Goal: Transaction & Acquisition: Book appointment/travel/reservation

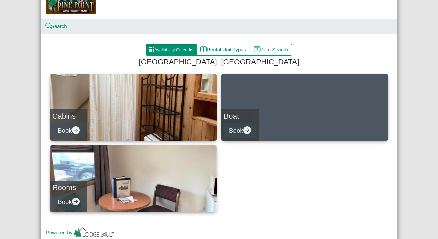
scroll to position [40, 0]
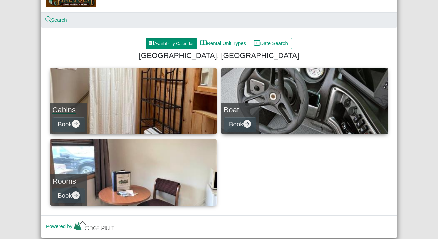
click at [71, 110] on h4 "Cabins" at bounding box center [68, 109] width 33 height 9
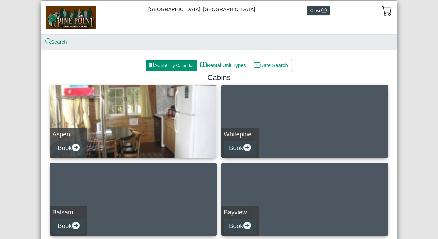
scroll to position [20, 0]
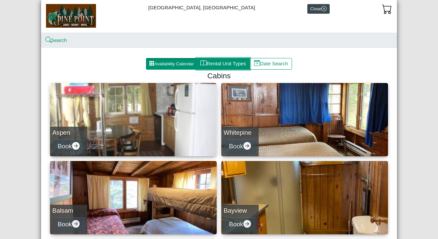
click at [206, 61] on button "Rental Unit Types" at bounding box center [223, 64] width 54 height 12
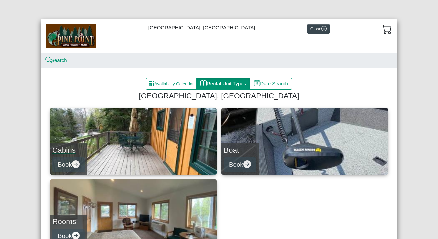
click at [119, 121] on link "Cabins Book" at bounding box center [133, 141] width 167 height 67
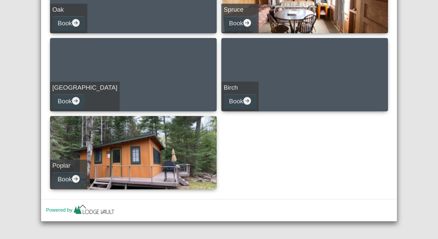
scroll to position [300, 0]
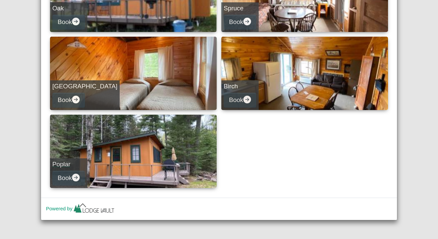
click at [117, 161] on link "Poplar Book" at bounding box center [133, 151] width 167 height 73
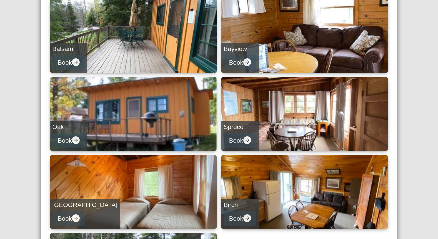
select select "*"
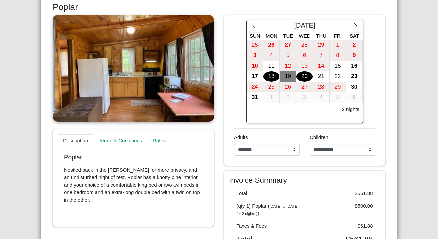
scroll to position [108, 0]
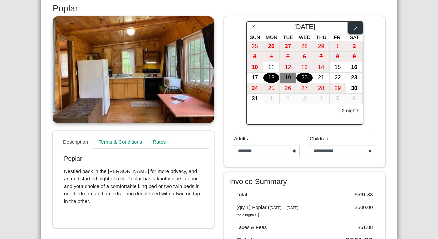
click at [355, 26] on icon "chevron right" at bounding box center [355, 27] width 6 height 6
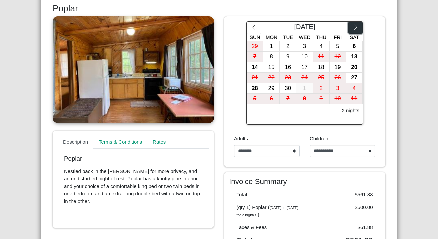
click at [355, 25] on icon "chevron right" at bounding box center [355, 27] width 6 height 6
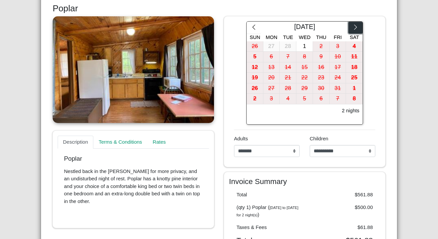
click at [355, 25] on icon "chevron right" at bounding box center [355, 27] width 6 height 6
click at [356, 25] on icon "chevron right" at bounding box center [355, 27] width 6 height 6
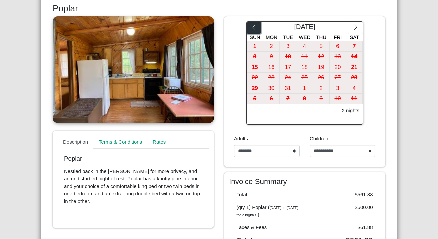
click at [253, 26] on icon "chevron left" at bounding box center [254, 27] width 3 height 5
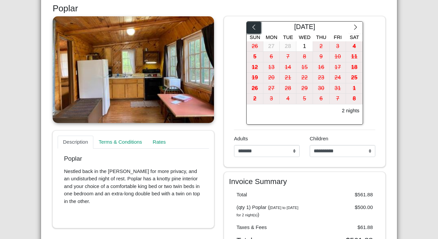
click at [253, 26] on icon "chevron left" at bounding box center [254, 27] width 3 height 5
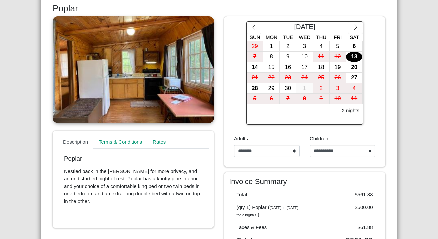
click at [351, 54] on div "13" at bounding box center [354, 57] width 16 height 10
click at [256, 68] on div "14" at bounding box center [255, 67] width 16 height 10
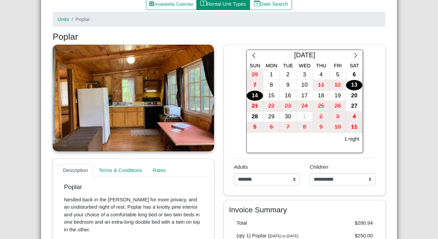
scroll to position [0, 0]
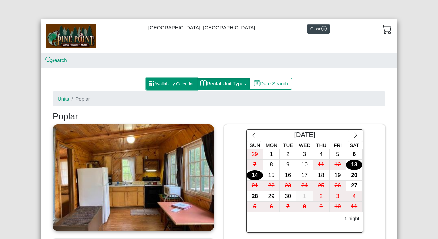
click at [163, 84] on button "Availability Calendar" at bounding box center [171, 84] width 51 height 12
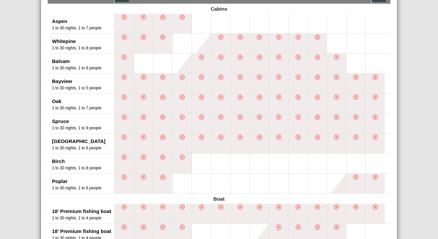
scroll to position [139, 0]
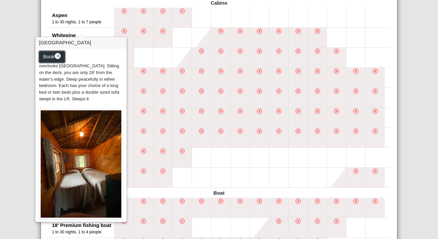
click at [50, 59] on span "Book" at bounding box center [48, 57] width 11 height 6
select select "*"
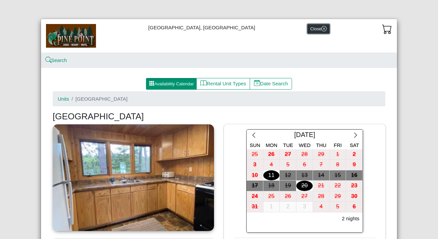
click at [307, 31] on button "Close" at bounding box center [318, 29] width 22 height 10
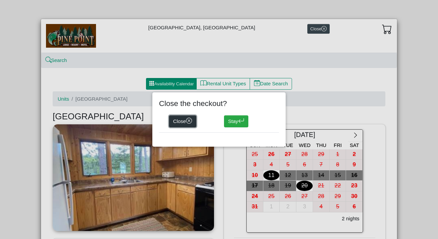
click at [179, 121] on button "Close" at bounding box center [182, 121] width 27 height 12
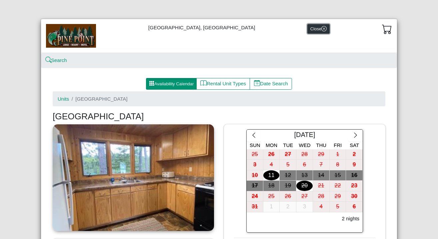
click at [307, 28] on button "Close" at bounding box center [318, 29] width 22 height 10
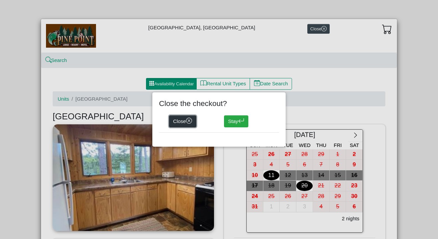
click at [181, 120] on button "Close" at bounding box center [182, 121] width 27 height 12
